Goal: Task Accomplishment & Management: Manage account settings

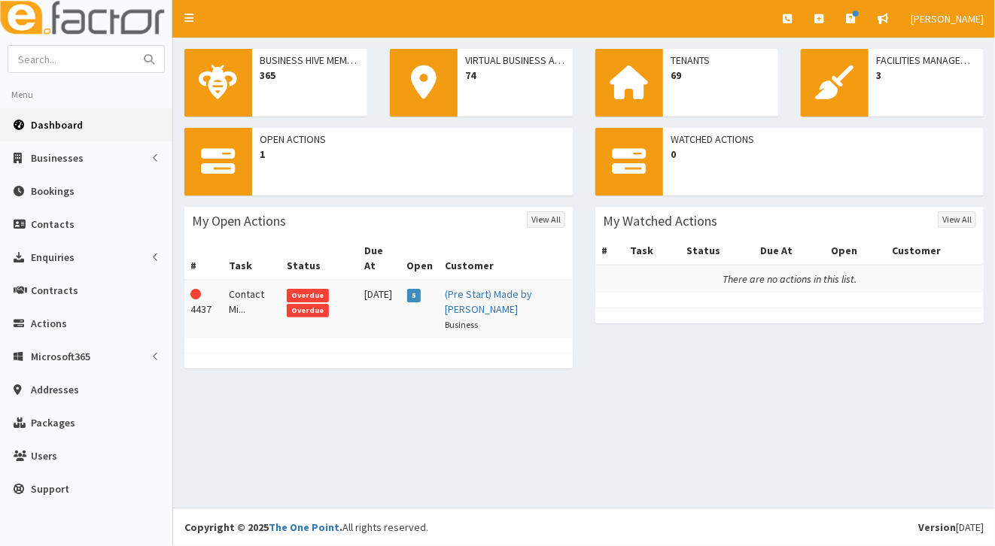
click at [318, 289] on span "Overdue" at bounding box center [308, 296] width 42 height 14
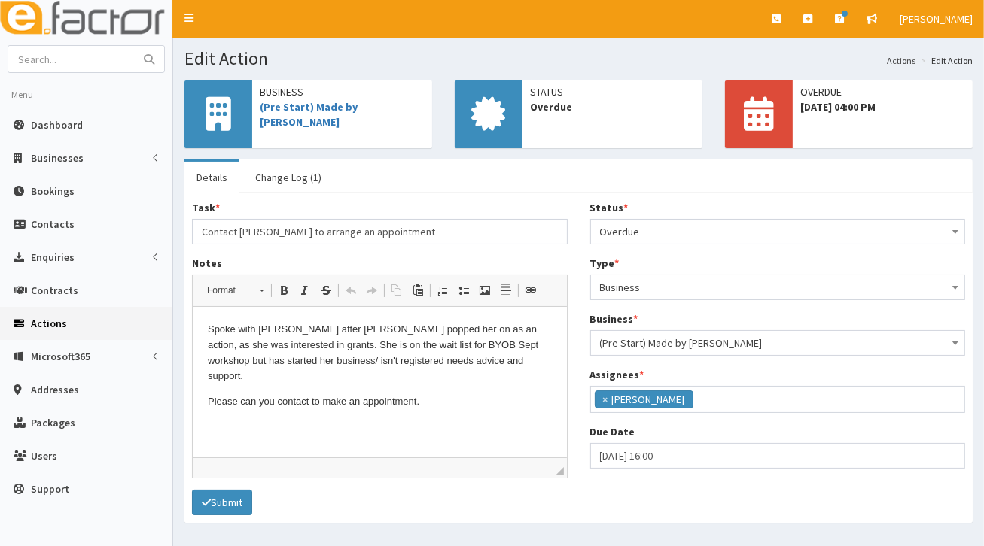
scroll to position [38, 0]
click at [357, 109] on link "(Pre Start) Made by [PERSON_NAME]" at bounding box center [309, 114] width 98 height 29
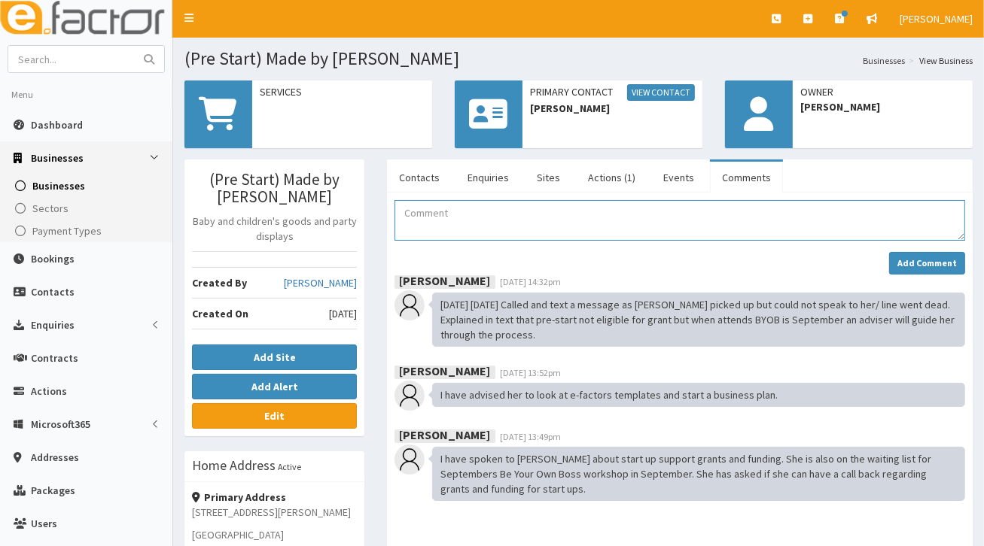
click at [430, 217] on textarea "Comment" at bounding box center [679, 220] width 570 height 41
type textarea "Rang left a message for Miriam to call me back to discuss support and register …"
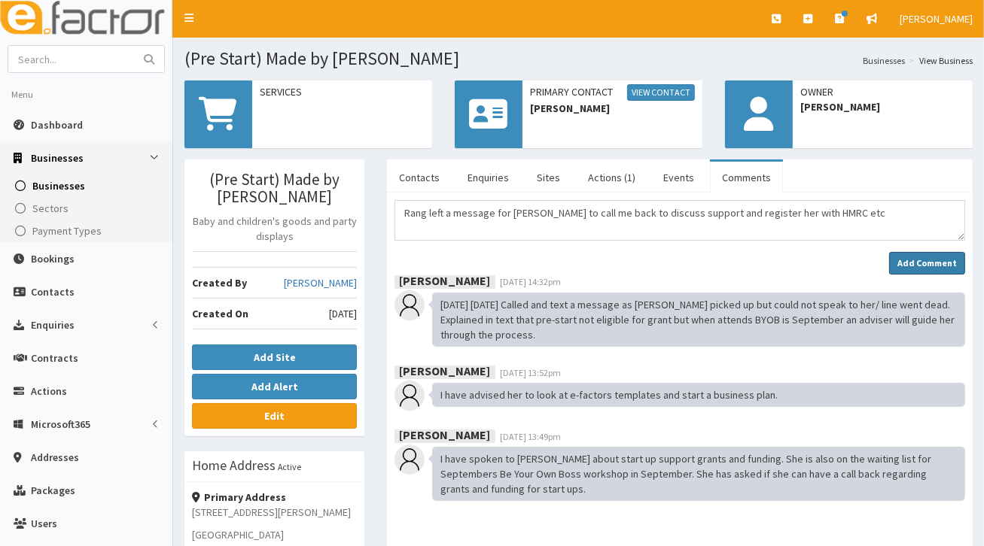
click at [911, 266] on strong "Add Comment" at bounding box center [926, 262] width 59 height 11
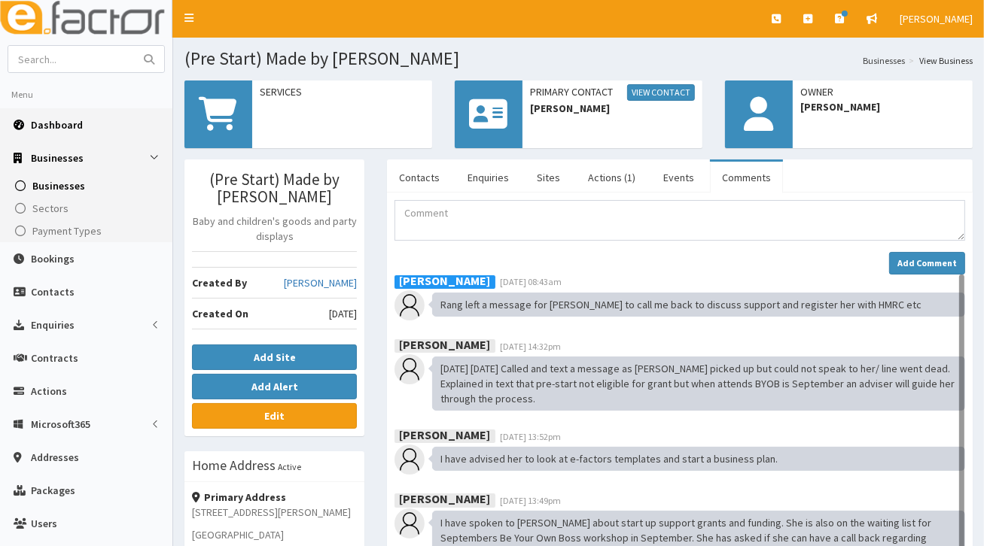
click at [51, 127] on span "Dashboard" at bounding box center [57, 125] width 52 height 14
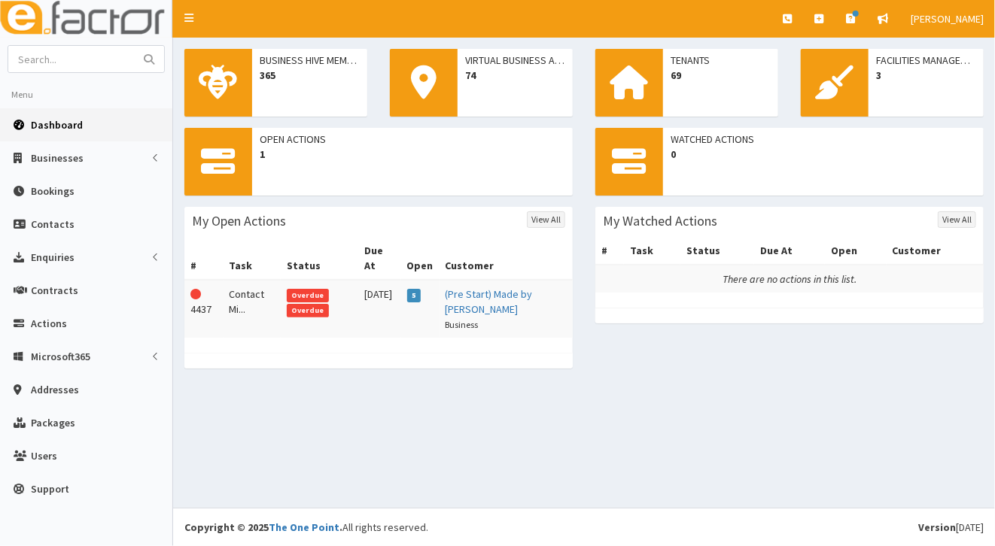
click at [305, 289] on span "Overdue" at bounding box center [308, 296] width 42 height 14
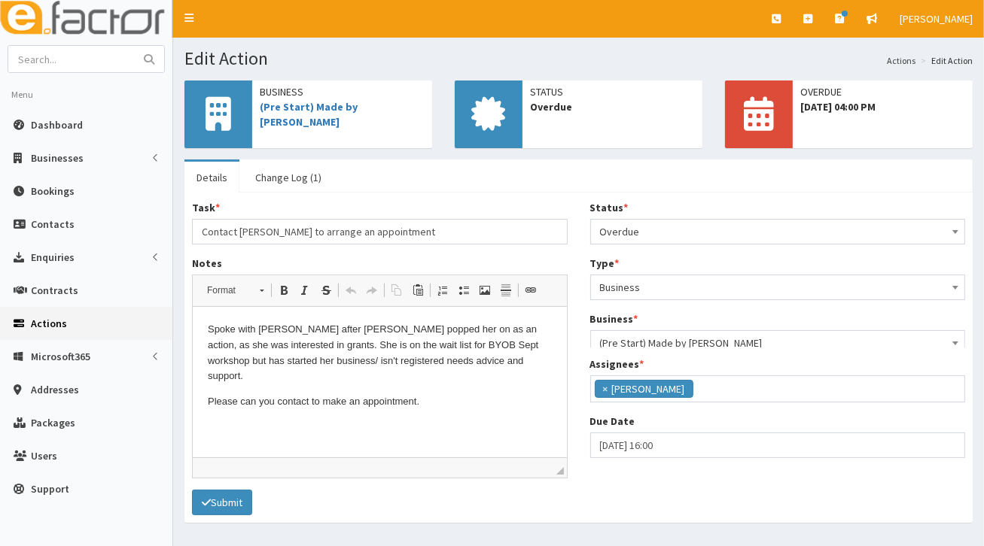
scroll to position [37, 0]
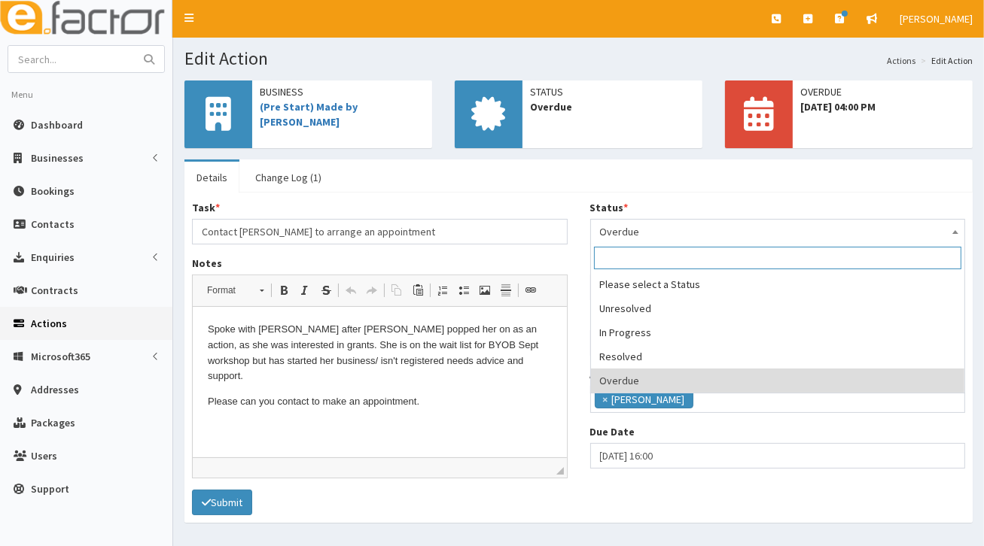
click at [950, 236] on span at bounding box center [954, 230] width 15 height 21
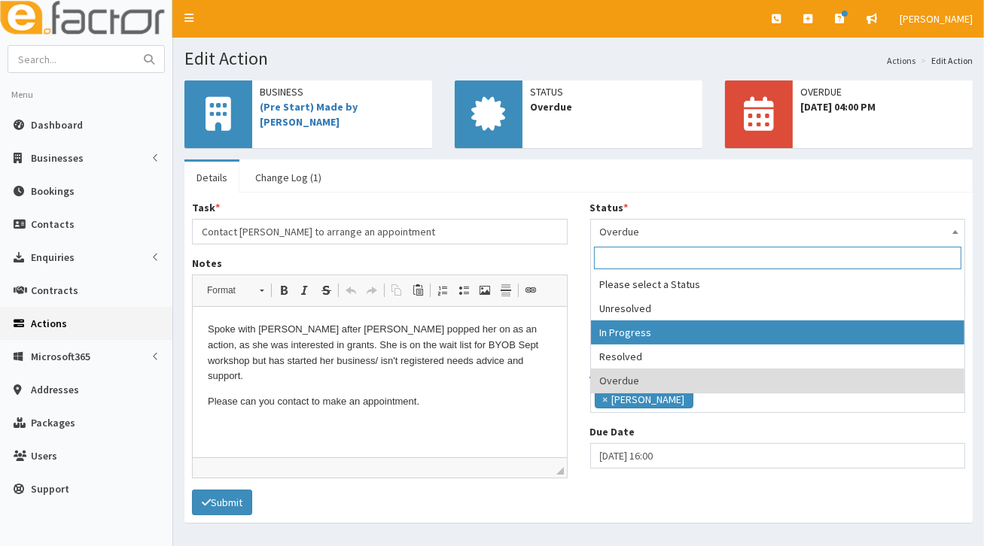
select select "2"
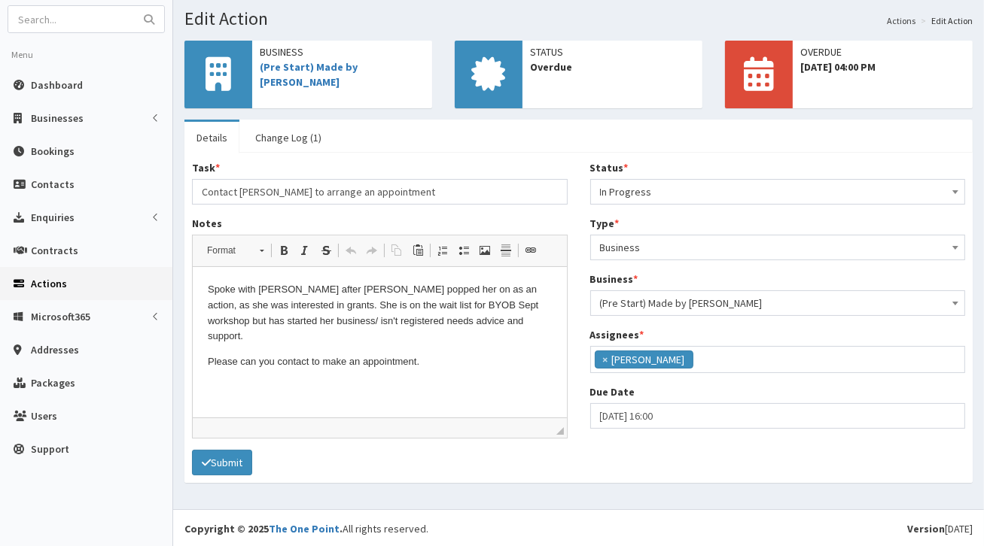
scroll to position [0, 0]
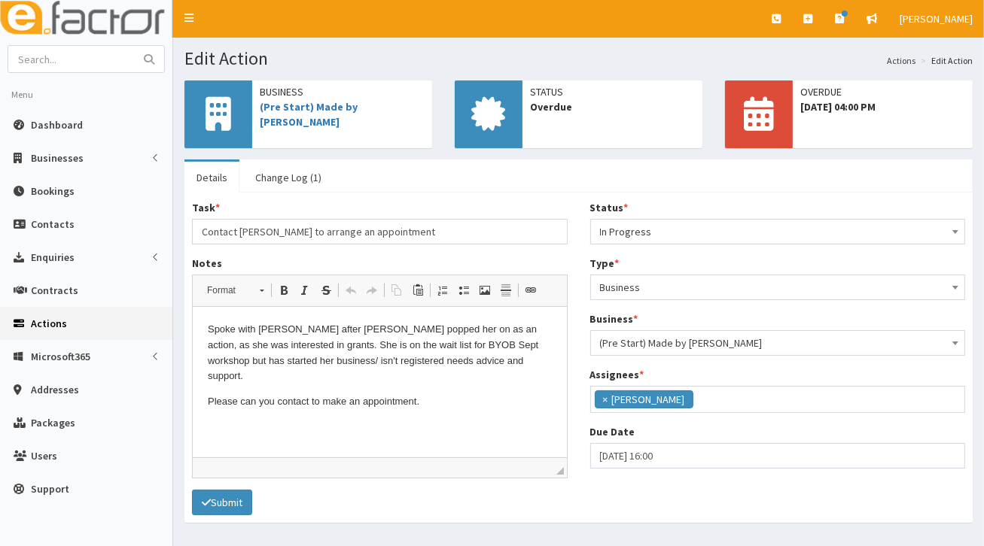
click at [427, 394] on p "Please can you contact to make an appointment." at bounding box center [379, 402] width 344 height 16
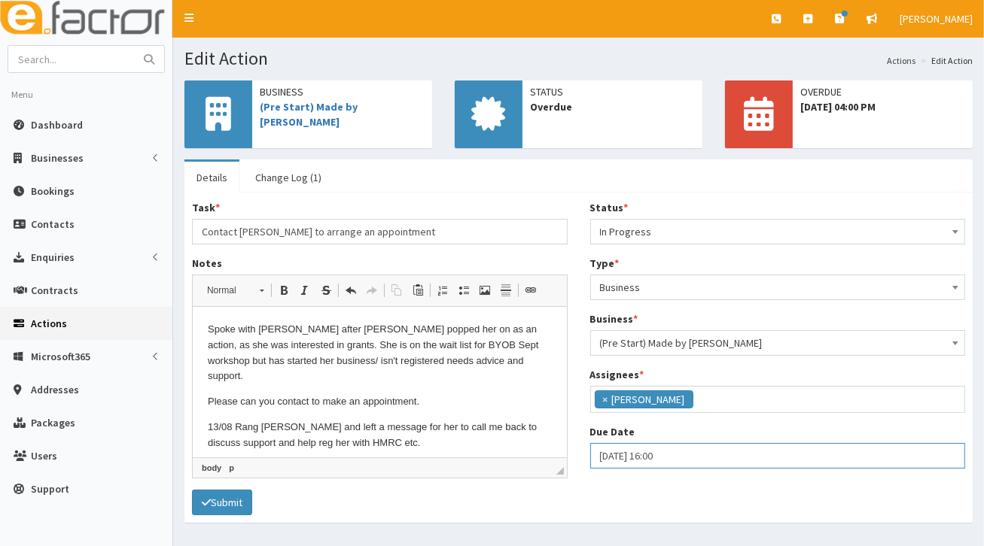
click at [694, 466] on input "12-08-2025 16:00" at bounding box center [778, 456] width 376 height 26
select select "16"
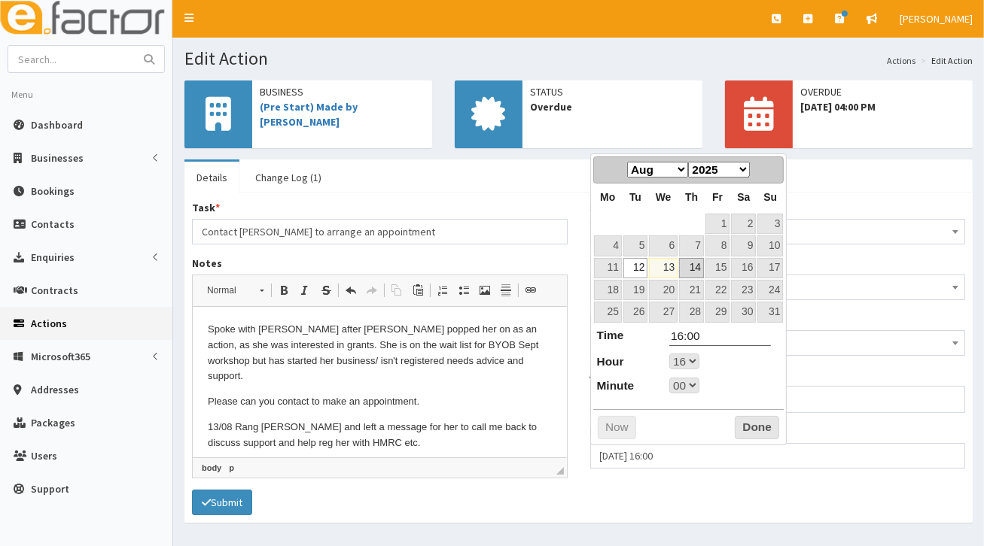
click at [699, 270] on link "14" at bounding box center [691, 268] width 25 height 20
type input "14-08-2025 16:00"
select select "16"
click at [692, 359] on select "00 01 02 03 04 05 06 07 08 09 10 11 12 13 14 15 16 17 18 19 20 21 22 23" at bounding box center [684, 362] width 30 height 16
type input "14-08-2025 17:00"
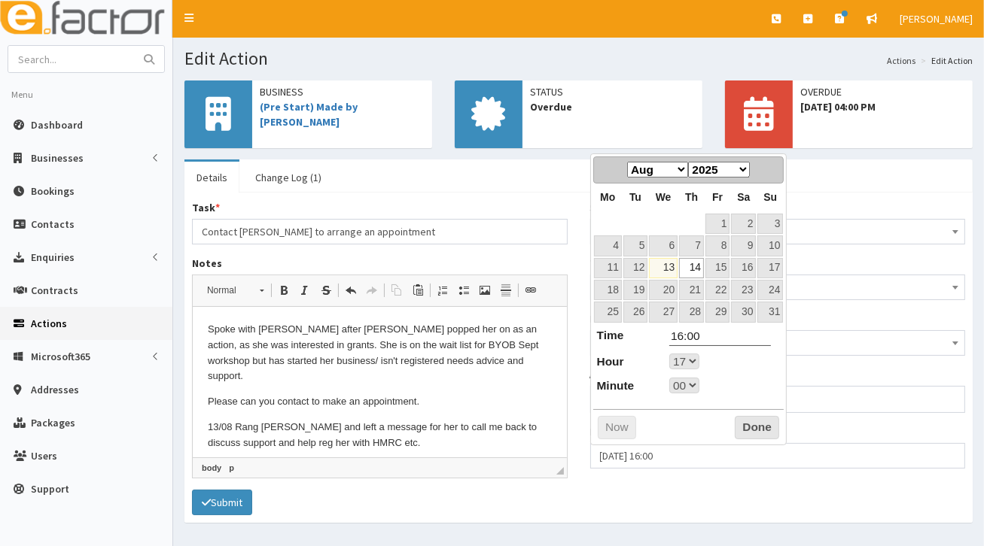
type input "17:00"
select select "17"
click at [695, 272] on link "14" at bounding box center [691, 268] width 25 height 20
select select "17"
click at [759, 424] on button "Done" at bounding box center [756, 428] width 44 height 24
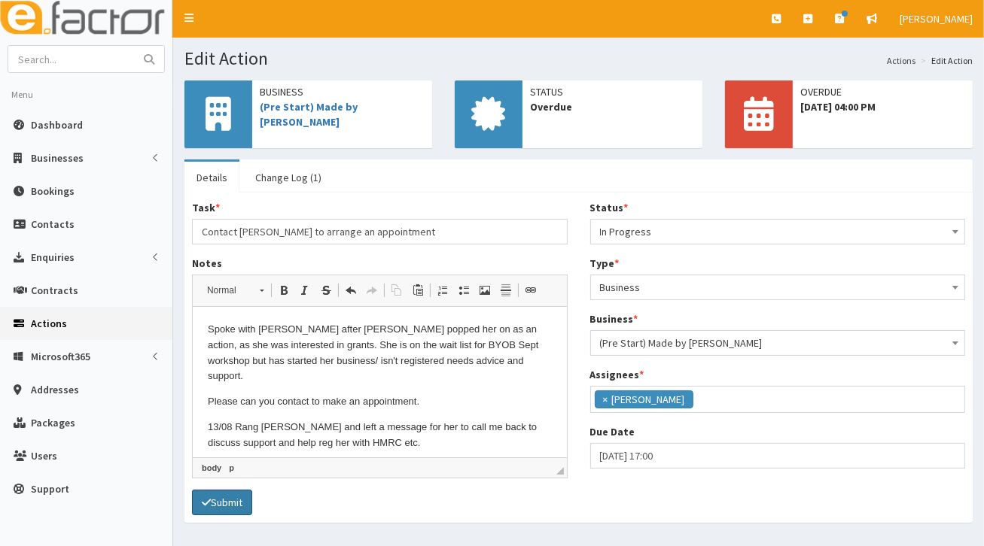
click at [235, 506] on button "Submit" at bounding box center [222, 503] width 60 height 26
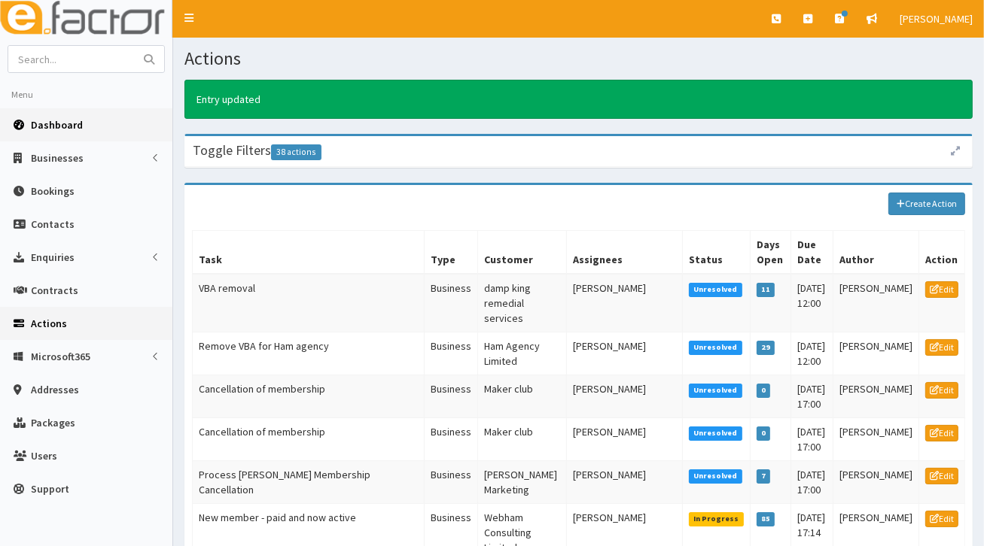
click at [45, 120] on span "Dashboard" at bounding box center [57, 125] width 52 height 14
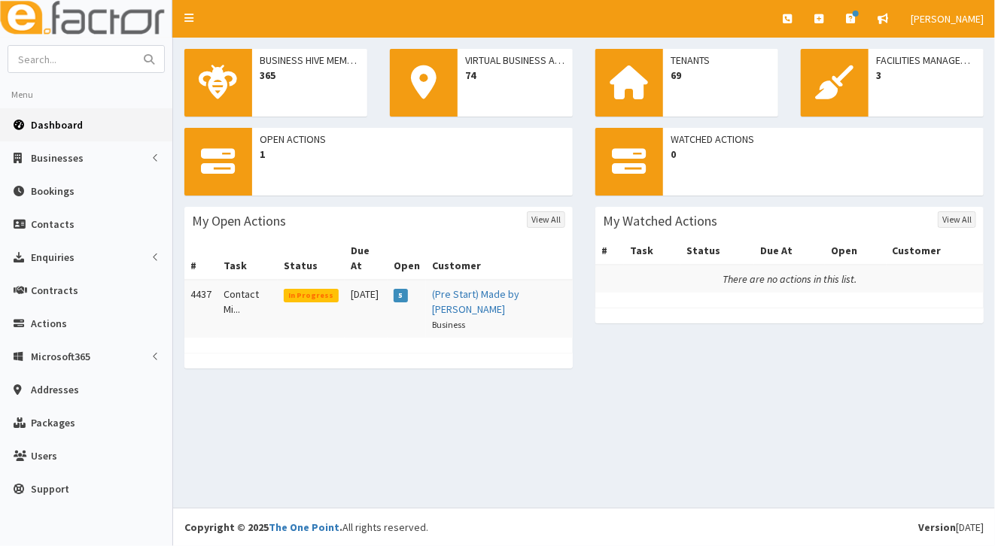
click at [54, 122] on span "Dashboard" at bounding box center [57, 125] width 52 height 14
click at [54, 126] on span "Dashboard" at bounding box center [57, 125] width 52 height 14
click at [72, 52] on input "text" at bounding box center [71, 59] width 126 height 26
type input "stem"
click at [155, 58] on button "submit" at bounding box center [149, 59] width 30 height 26
